Goal: Task Accomplishment & Management: Manage account settings

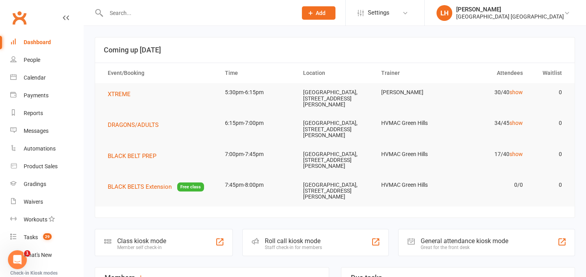
click at [128, 15] on input "text" at bounding box center [198, 12] width 188 height 11
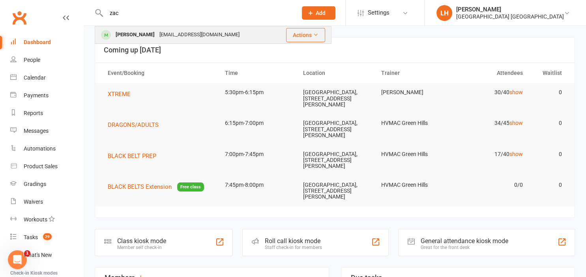
type input "zac"
click at [160, 30] on div "[EMAIL_ADDRESS][DOMAIN_NAME]" at bounding box center [199, 34] width 85 height 11
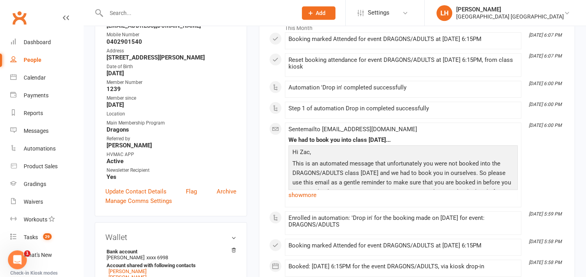
scroll to position [125, 0]
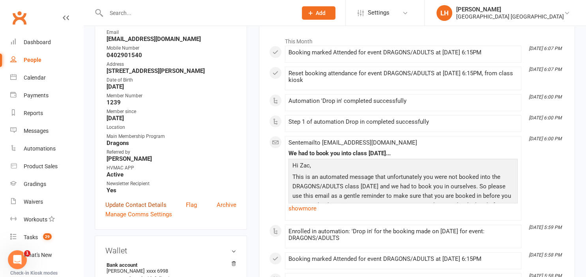
click at [151, 204] on link "Update Contact Details" at bounding box center [135, 204] width 61 height 9
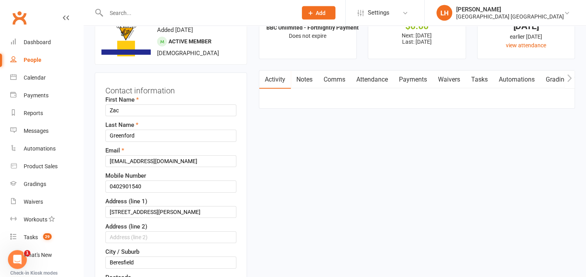
scroll to position [79, 0]
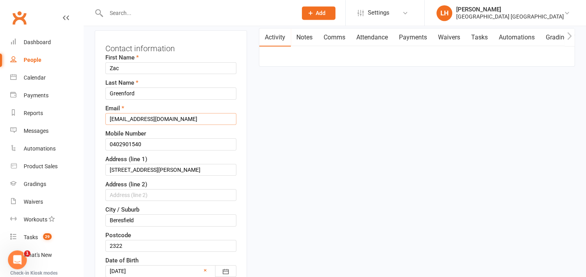
drag, startPoint x: 147, startPoint y: 118, endPoint x: 100, endPoint y: 118, distance: 47.3
click at [105, 118] on input "[EMAIL_ADDRESS][DOMAIN_NAME]" at bounding box center [170, 119] width 131 height 12
type input "[EMAIL_ADDRESS][DOMAIN_NAME]"
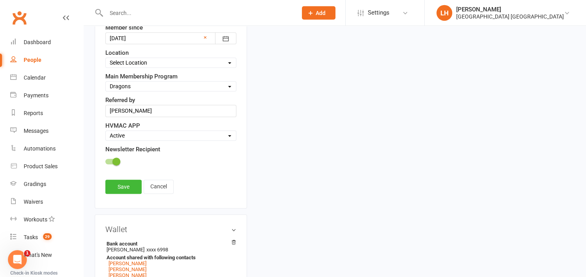
scroll to position [412, 0]
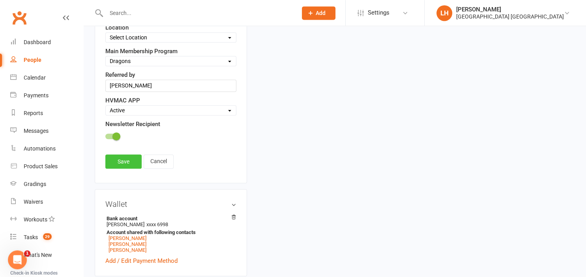
click at [127, 156] on link "Save" at bounding box center [123, 162] width 36 height 14
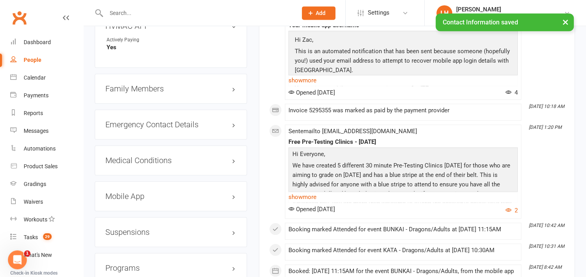
scroll to position [828, 0]
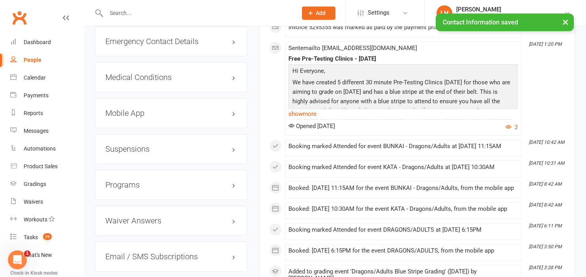
click at [134, 114] on h3 "Mobile App" at bounding box center [170, 113] width 131 height 9
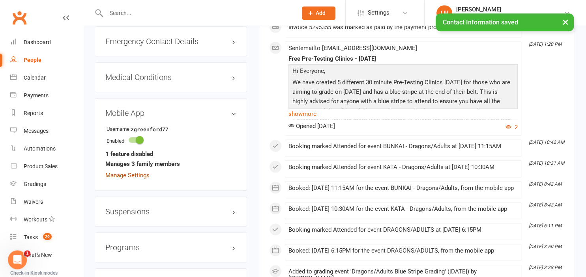
click at [142, 178] on link "Manage Settings" at bounding box center [127, 175] width 44 height 7
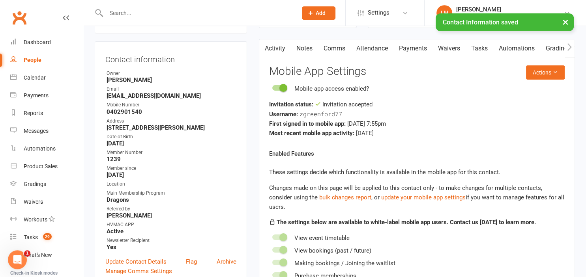
scroll to position [67, 0]
click at [556, 71] on icon at bounding box center [555, 73] width 6 height 6
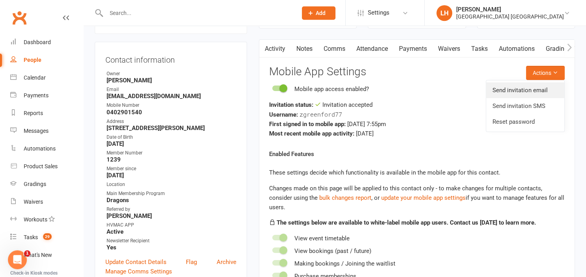
click at [543, 95] on link "Send invitation email" at bounding box center [525, 90] width 78 height 16
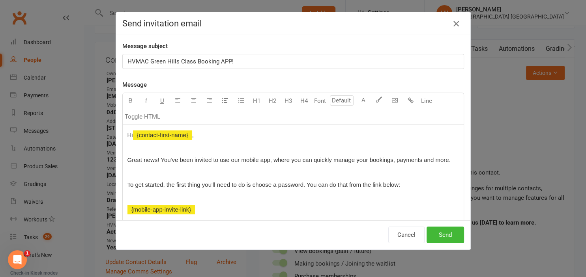
click at [455, 26] on icon "button" at bounding box center [455, 23] width 9 height 9
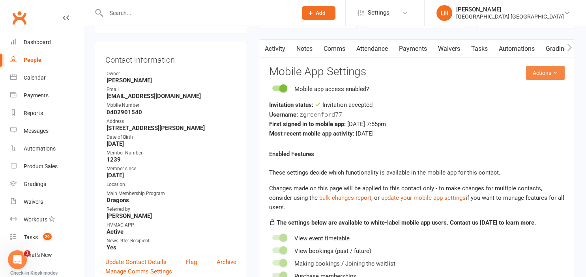
click at [559, 73] on button "Actions" at bounding box center [545, 73] width 39 height 14
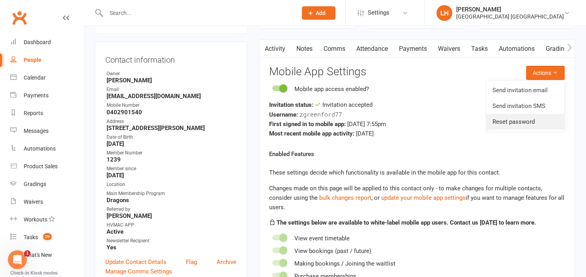
click at [525, 123] on link "Reset password" at bounding box center [525, 122] width 78 height 16
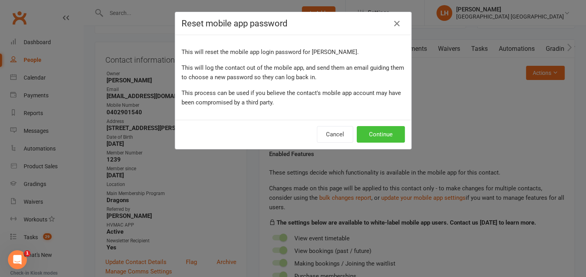
click at [382, 138] on button "Continue" at bounding box center [380, 134] width 48 height 17
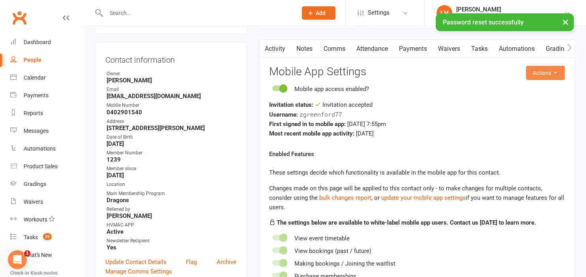
click at [548, 75] on button "Actions" at bounding box center [545, 73] width 39 height 14
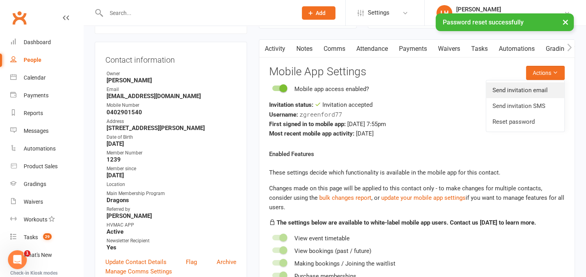
click at [547, 88] on link "Send invitation email" at bounding box center [525, 90] width 78 height 16
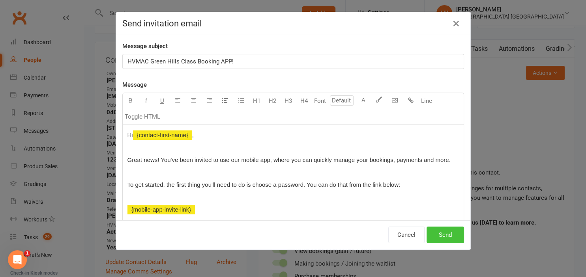
click at [449, 239] on button "Send" at bounding box center [444, 235] width 37 height 17
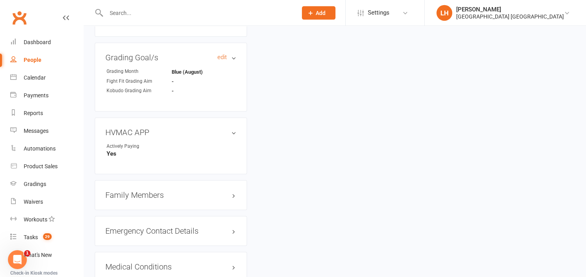
scroll to position [692, 0]
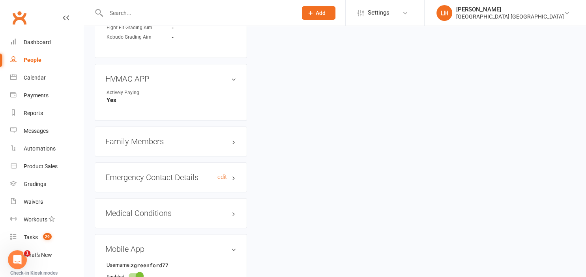
click at [151, 176] on h3 "Emergency Contact Details edit" at bounding box center [170, 177] width 131 height 9
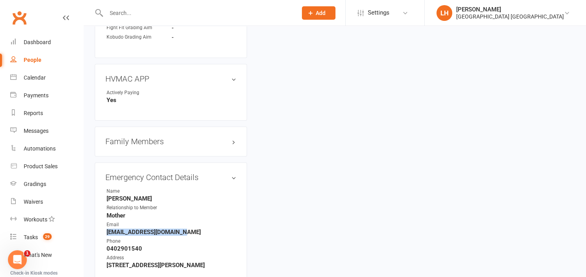
drag, startPoint x: 186, startPoint y: 233, endPoint x: 105, endPoint y: 233, distance: 81.2
click at [105, 233] on div "Emergency Contact Details edit Name [PERSON_NAME] Relationship to Member Mother…" at bounding box center [171, 223] width 152 height 123
copy strong "[EMAIL_ADDRESS][DOMAIN_NAME]"
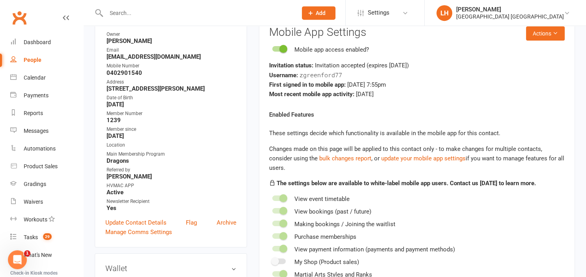
scroll to position [125, 0]
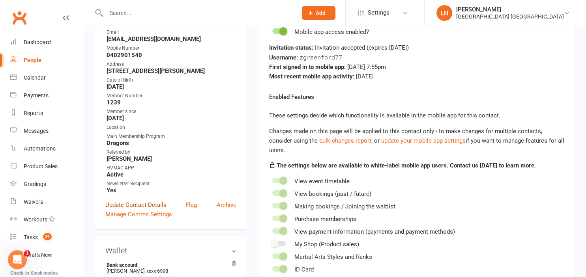
click at [146, 207] on link "Update Contact Details" at bounding box center [135, 204] width 61 height 9
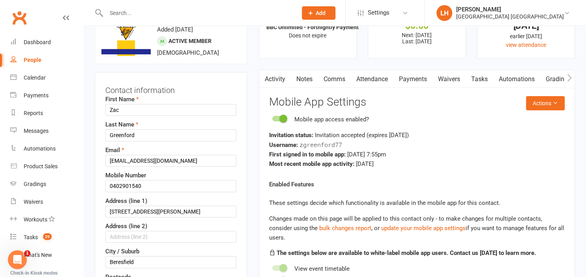
scroll to position [37, 0]
drag, startPoint x: 182, startPoint y: 158, endPoint x: 81, endPoint y: 161, distance: 100.6
click at [105, 161] on input "[EMAIL_ADDRESS][DOMAIN_NAME]" at bounding box center [170, 161] width 131 height 12
paste input "mariagreenford"
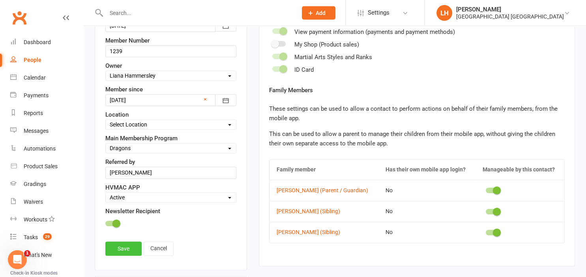
scroll to position [328, 0]
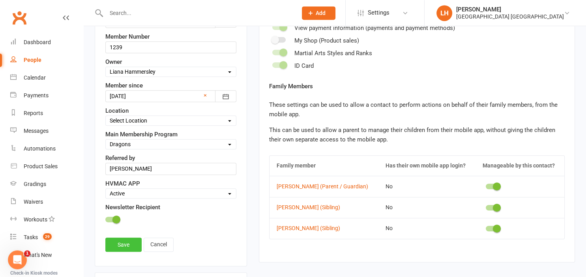
type input "[EMAIL_ADDRESS][DOMAIN_NAME]"
click at [130, 239] on link "Save" at bounding box center [123, 245] width 36 height 14
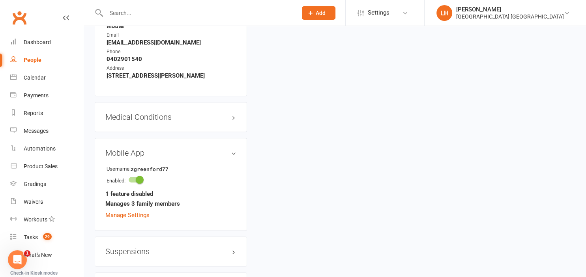
scroll to position [916, 0]
